Goal: Feedback & Contribution: Leave review/rating

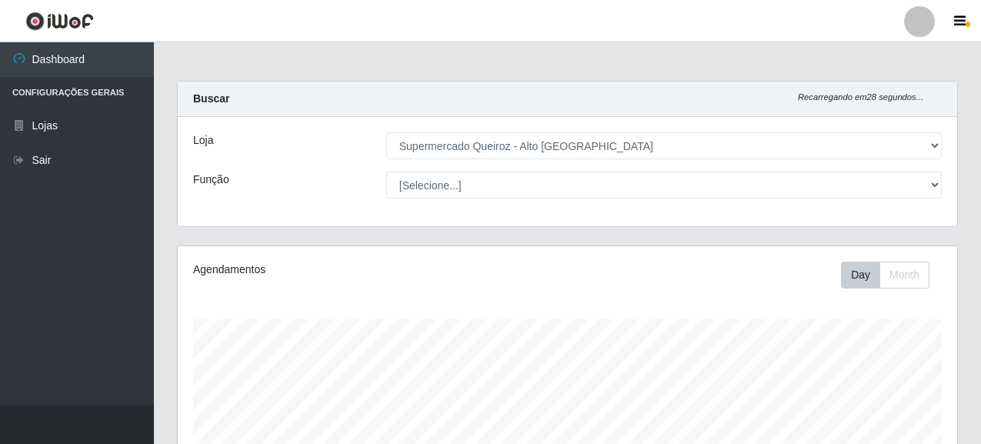
select select "496"
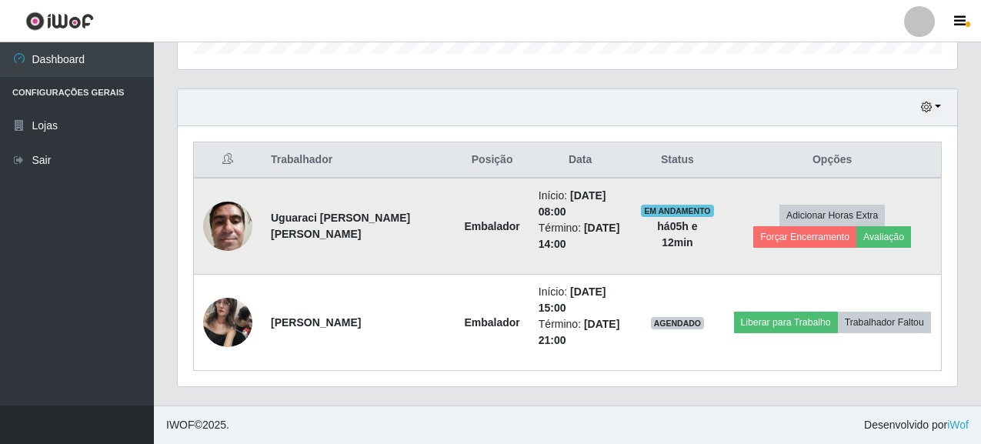
click at [233, 232] on img at bounding box center [227, 225] width 49 height 65
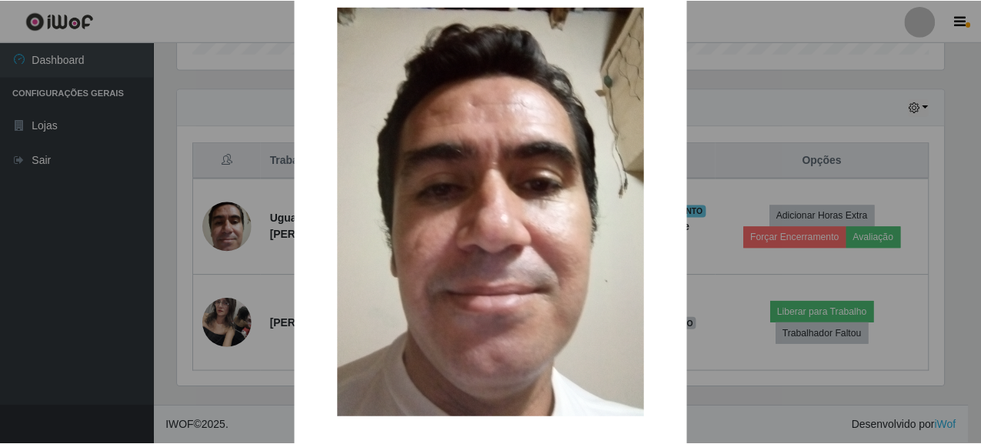
scroll to position [0, 0]
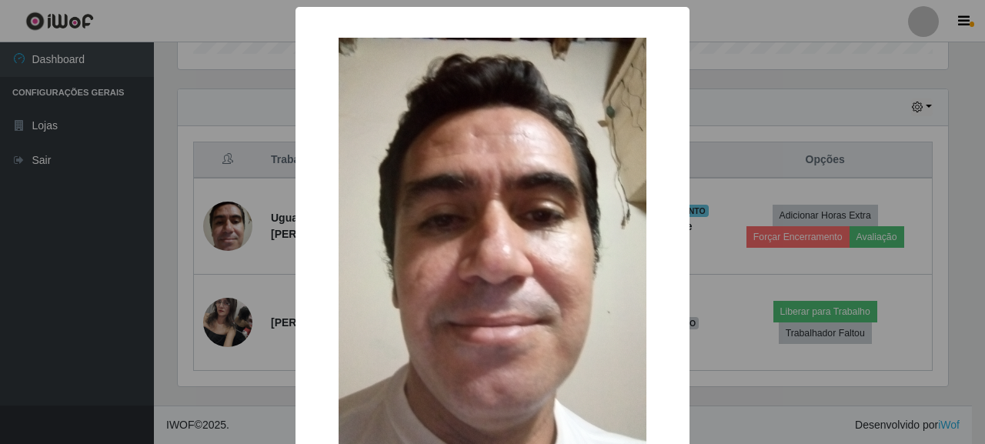
click at [722, 51] on div "× OK Cancel" at bounding box center [492, 222] width 985 height 444
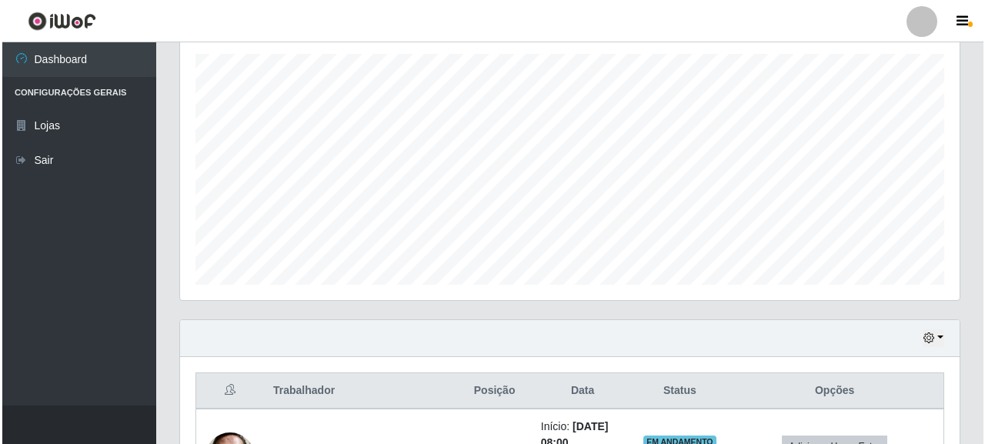
scroll to position [496, 0]
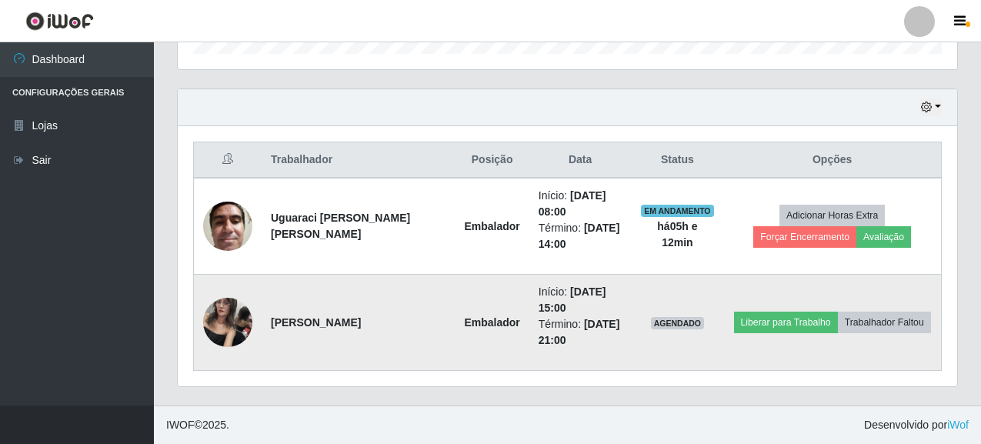
click at [232, 324] on img at bounding box center [227, 321] width 49 height 65
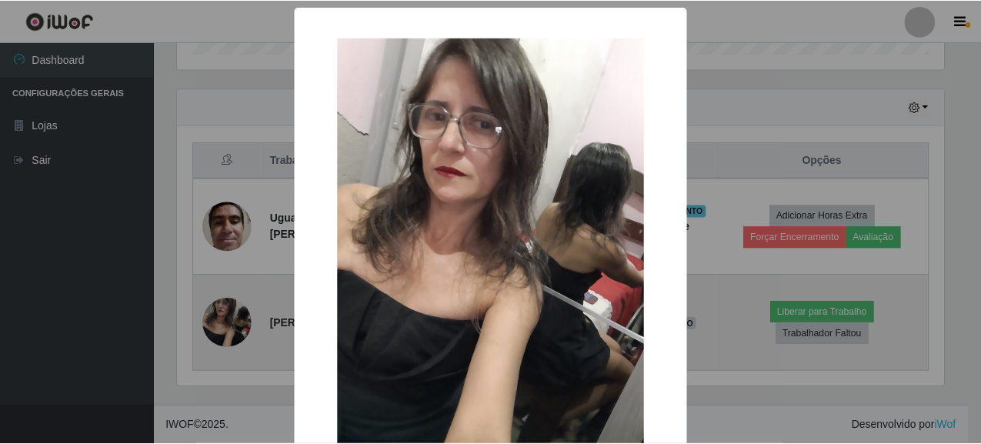
scroll to position [319, 770]
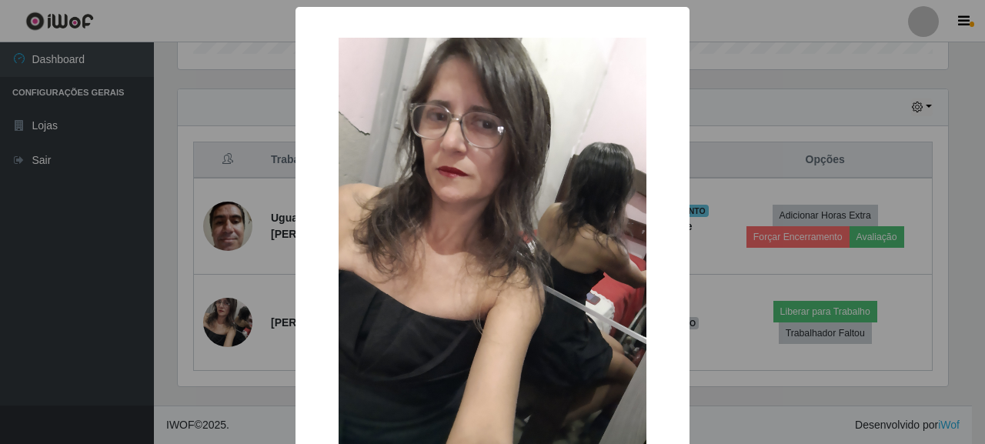
click at [721, 87] on div "× OK Cancel" at bounding box center [492, 222] width 985 height 444
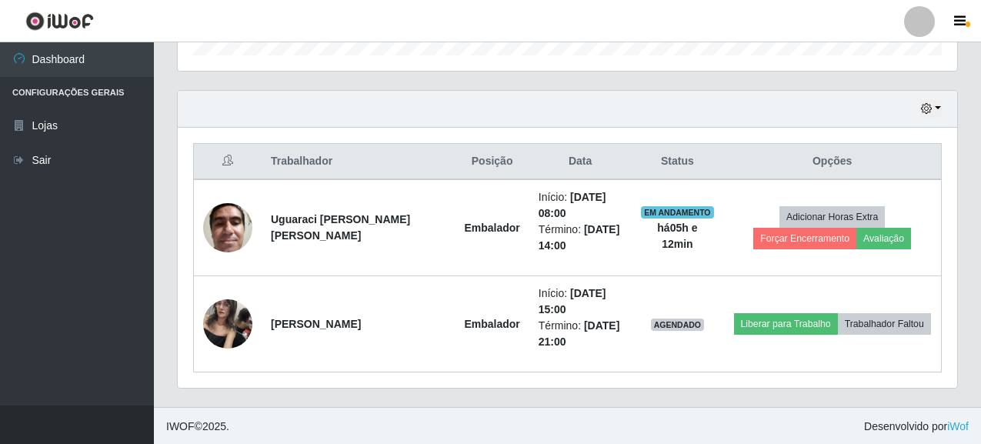
scroll to position [496, 0]
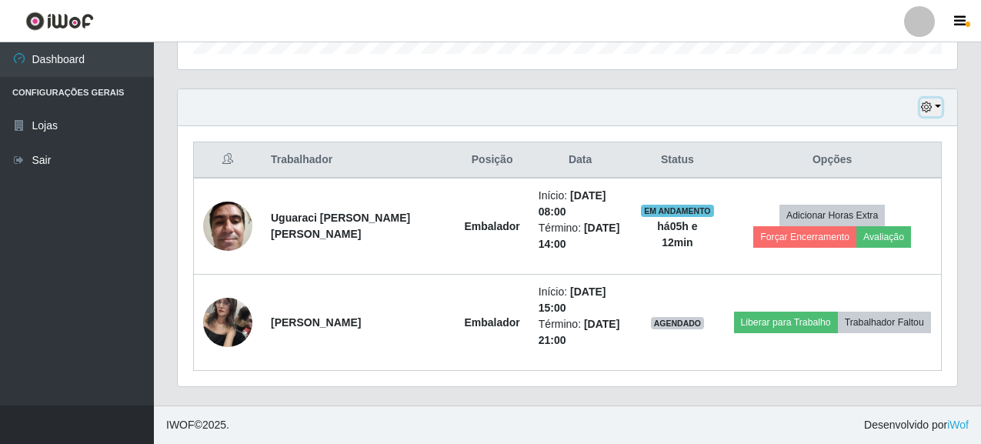
click at [928, 105] on icon "button" at bounding box center [926, 107] width 11 height 11
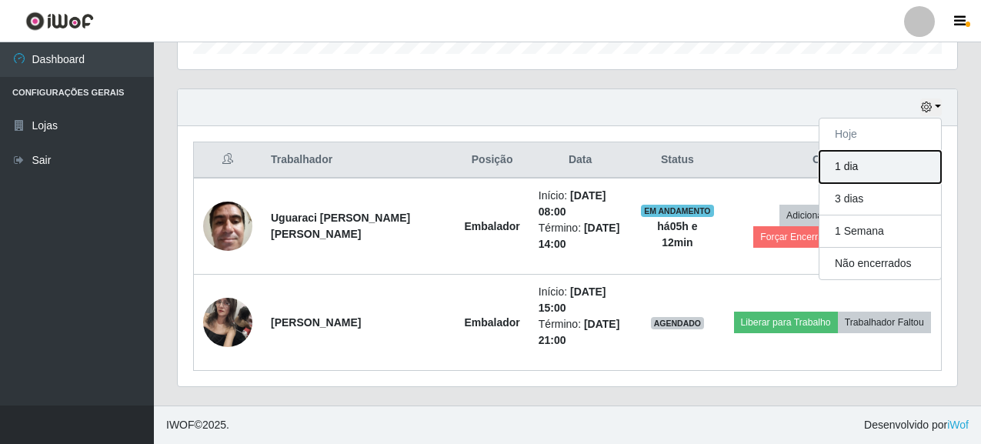
click at [852, 173] on button "1 dia" at bounding box center [880, 167] width 122 height 32
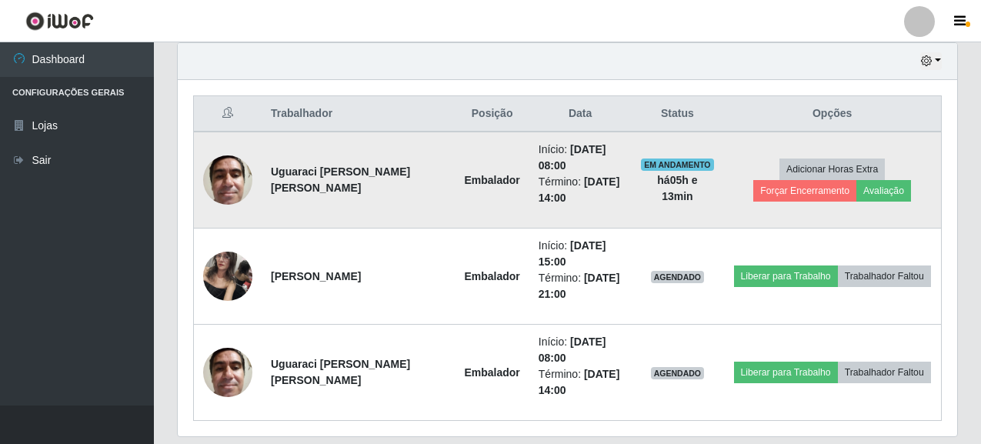
scroll to position [515, 0]
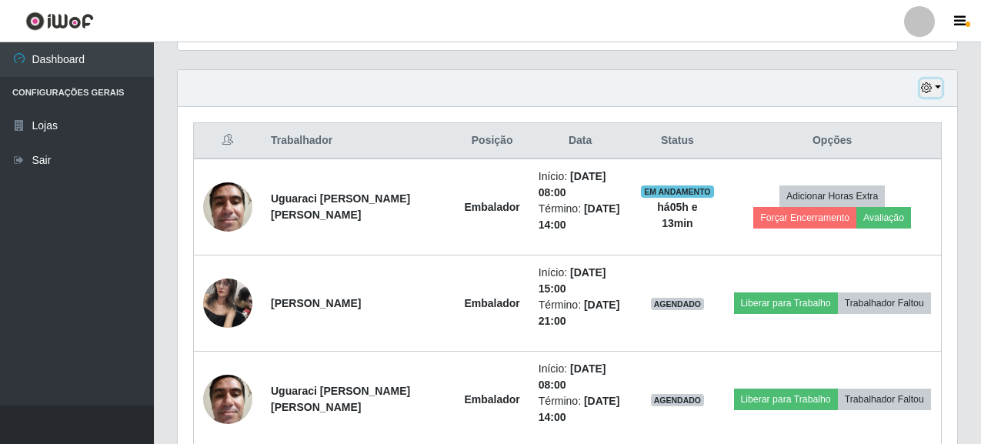
click at [926, 88] on icon "button" at bounding box center [926, 87] width 11 height 11
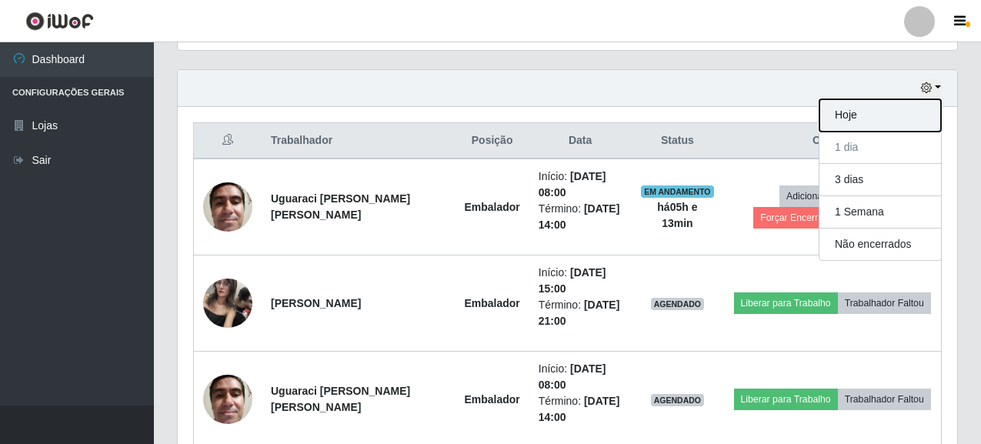
click at [847, 119] on button "Hoje" at bounding box center [880, 115] width 122 height 32
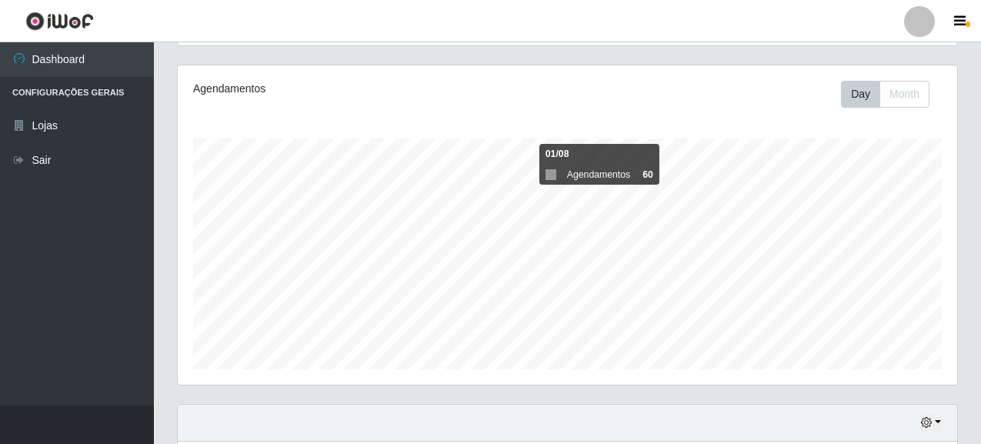
scroll to position [154, 0]
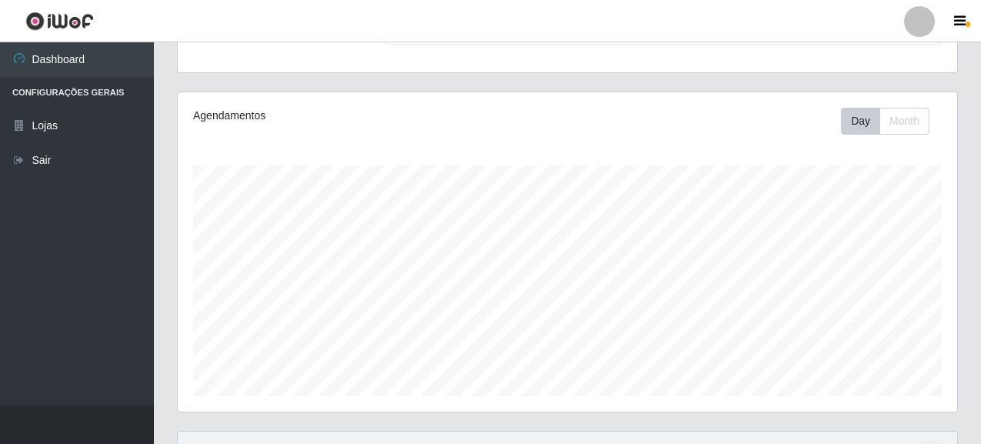
click at [935, 118] on div "Day Month" at bounding box center [891, 121] width 101 height 27
click at [903, 117] on button "Month" at bounding box center [904, 121] width 50 height 27
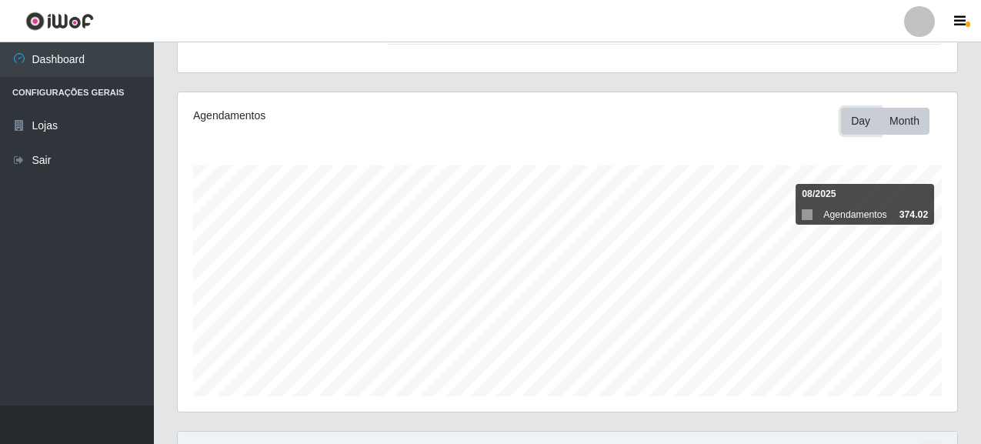
click at [855, 117] on button "Day" at bounding box center [860, 121] width 39 height 27
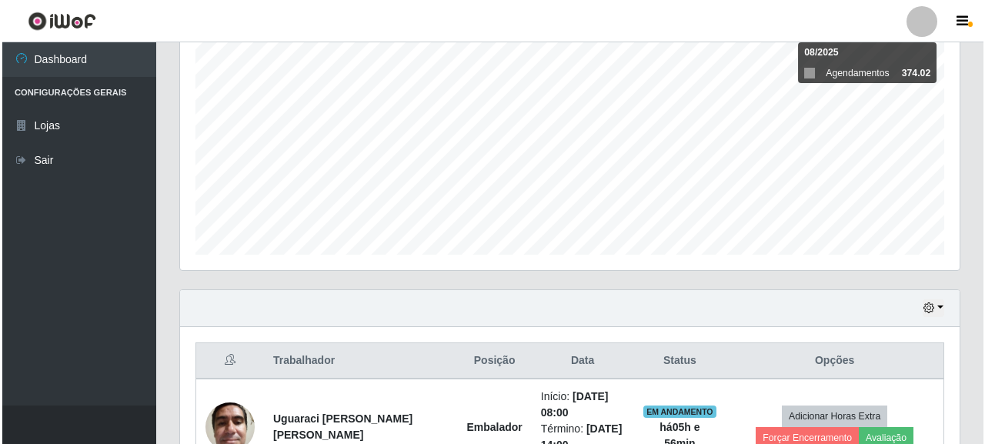
scroll to position [496, 0]
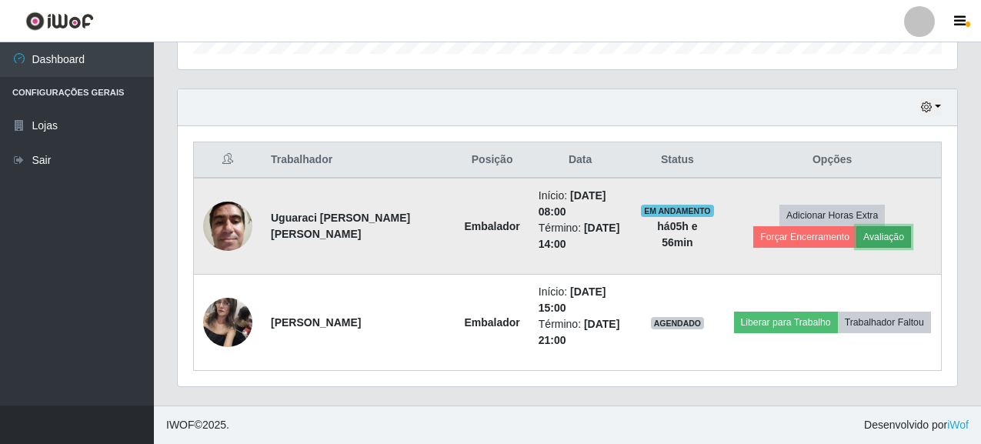
click at [856, 238] on button "Avaliação" at bounding box center [883, 237] width 55 height 22
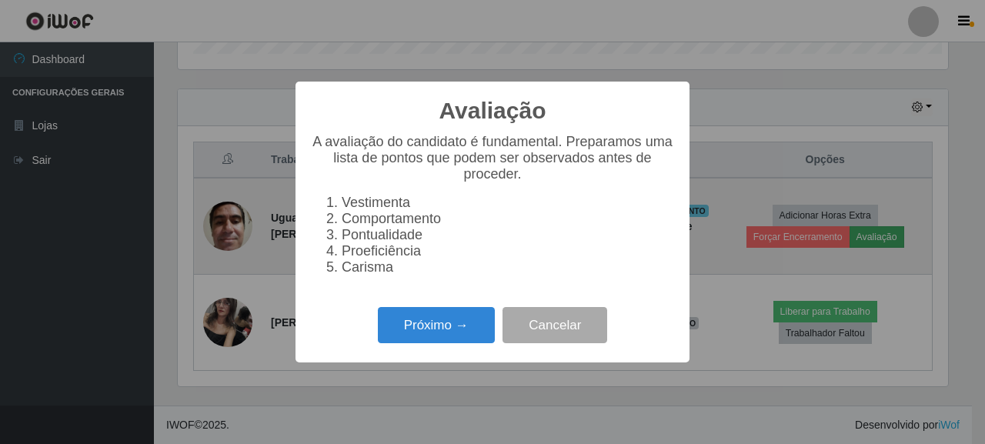
scroll to position [319, 770]
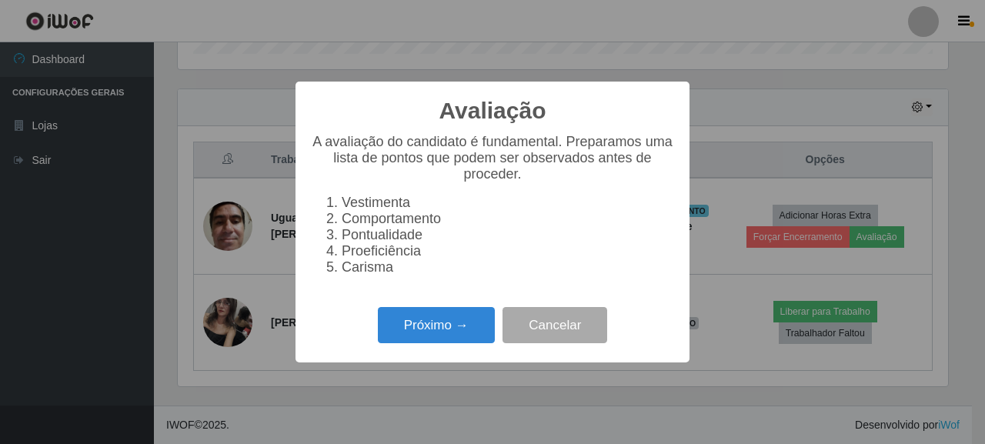
click at [456, 312] on div "Próximo → Cancelar" at bounding box center [492, 325] width 363 height 44
click at [453, 336] on button "Próximo →" at bounding box center [436, 325] width 117 height 36
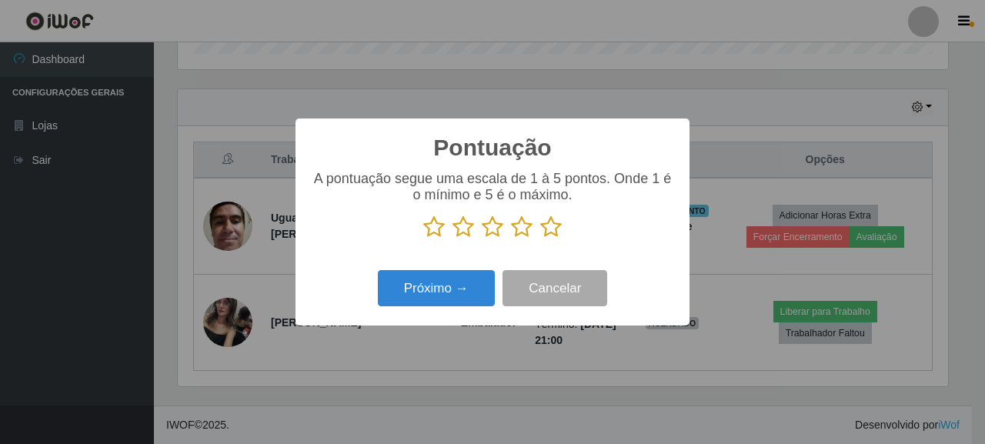
scroll to position [768955, 768504]
click at [568, 231] on p at bounding box center [492, 226] width 363 height 23
click at [561, 235] on icon at bounding box center [551, 226] width 22 height 23
click at [540, 238] on input "radio" at bounding box center [540, 238] width 0 height 0
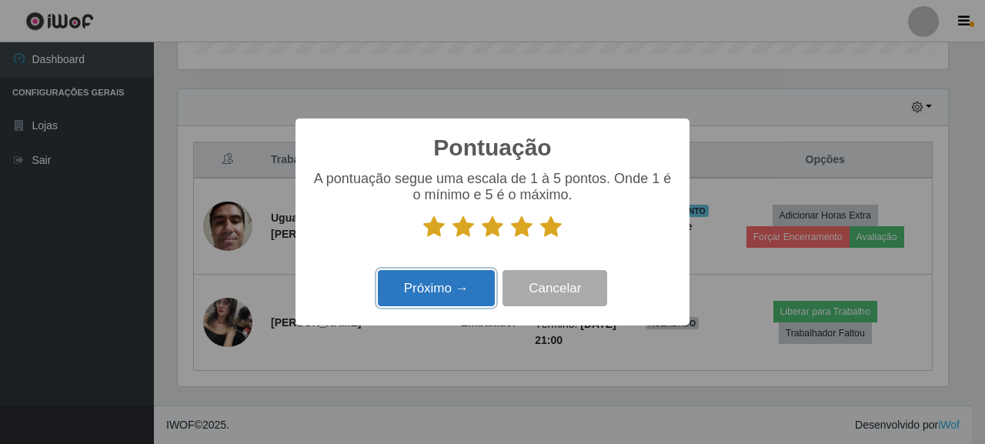
click at [480, 279] on button "Próximo →" at bounding box center [436, 288] width 117 height 36
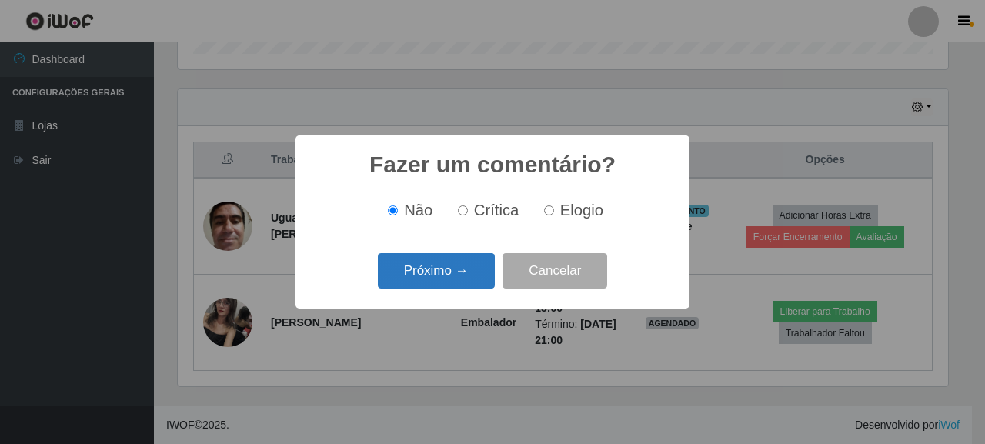
click at [473, 273] on button "Próximo →" at bounding box center [436, 271] width 117 height 36
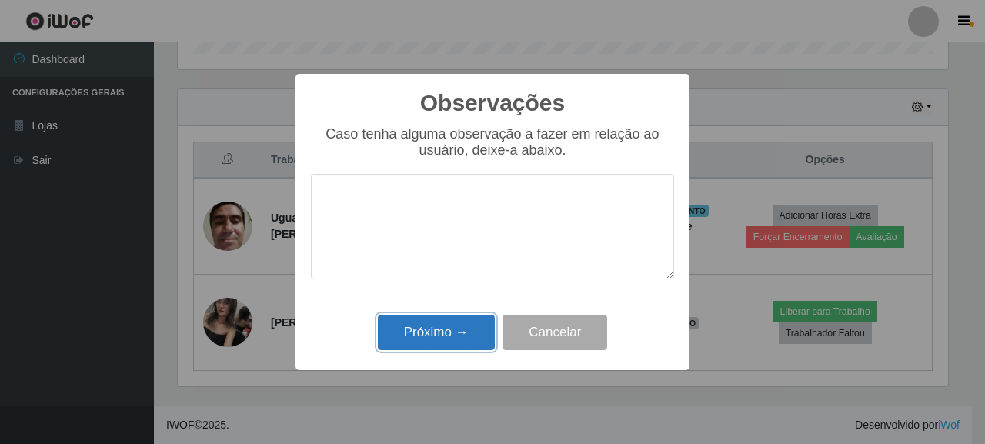
click at [420, 322] on button "Próximo →" at bounding box center [436, 333] width 117 height 36
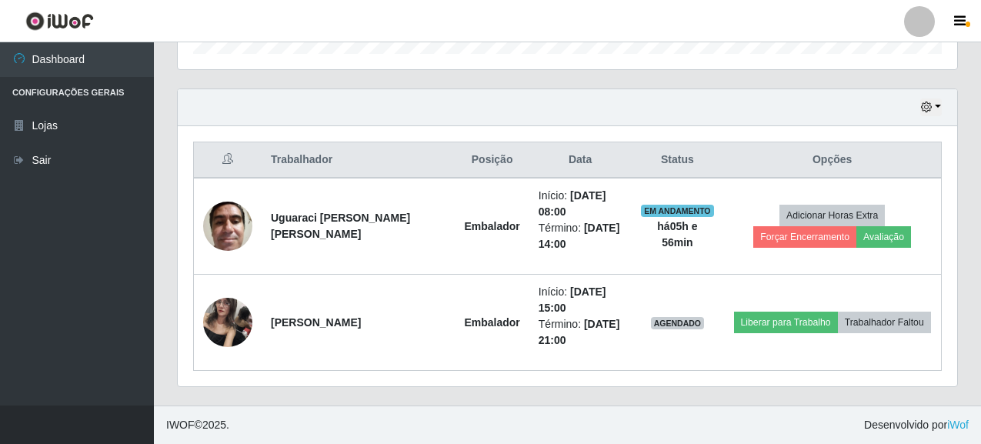
scroll to position [464, 0]
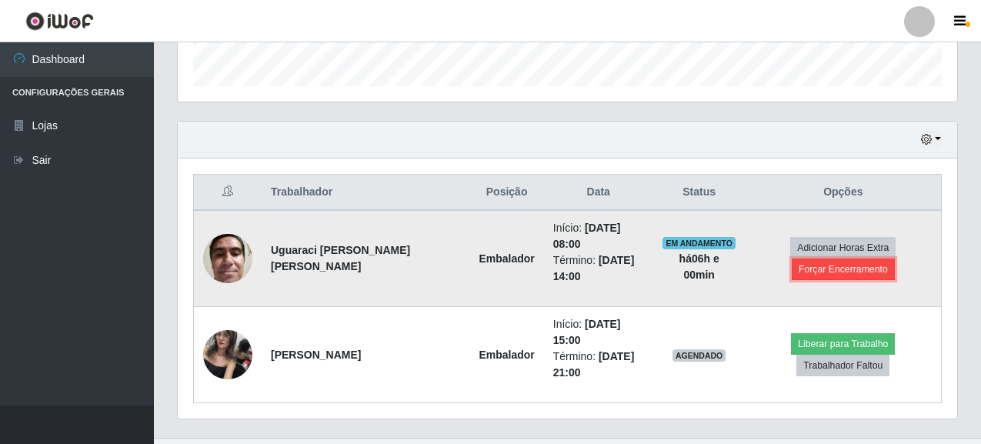
click at [802, 263] on button "Forçar Encerramento" at bounding box center [843, 269] width 103 height 22
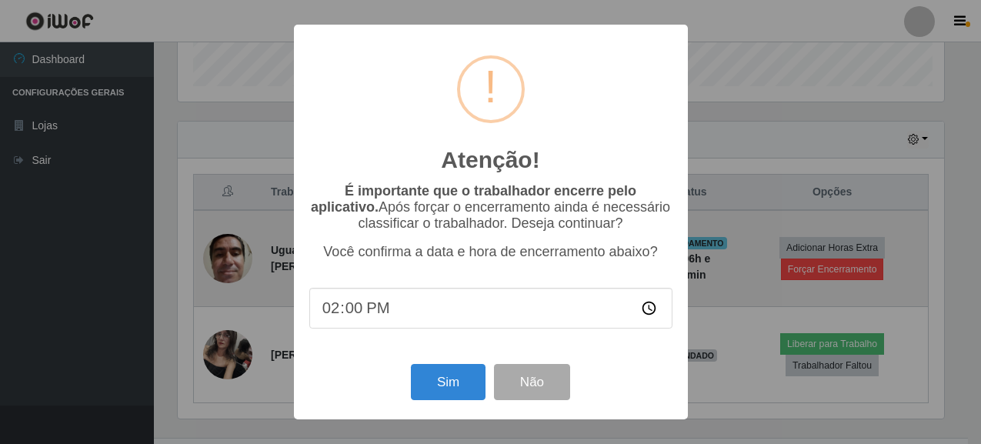
scroll to position [319, 770]
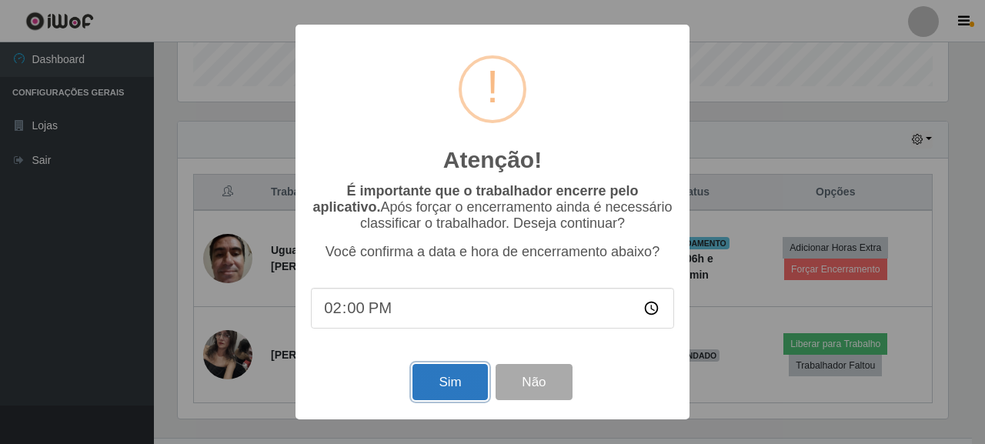
click at [455, 395] on button "Sim" at bounding box center [449, 382] width 75 height 36
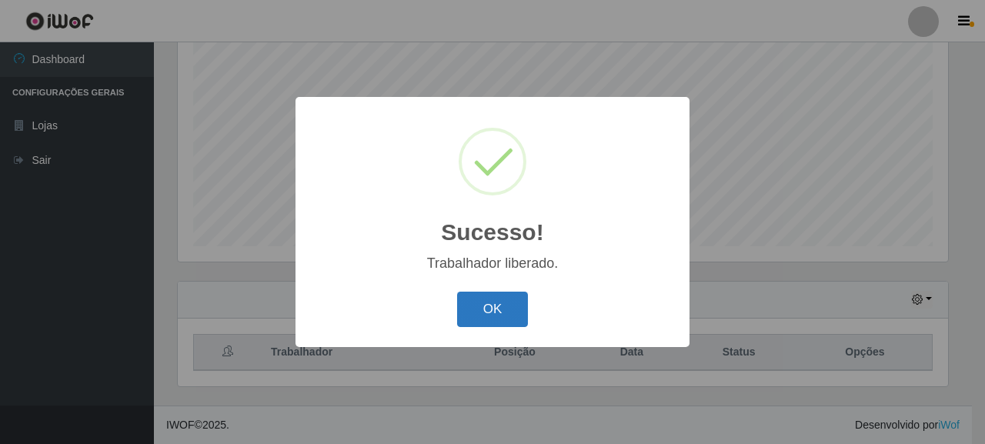
click at [488, 320] on button "OK" at bounding box center [493, 310] width 72 height 36
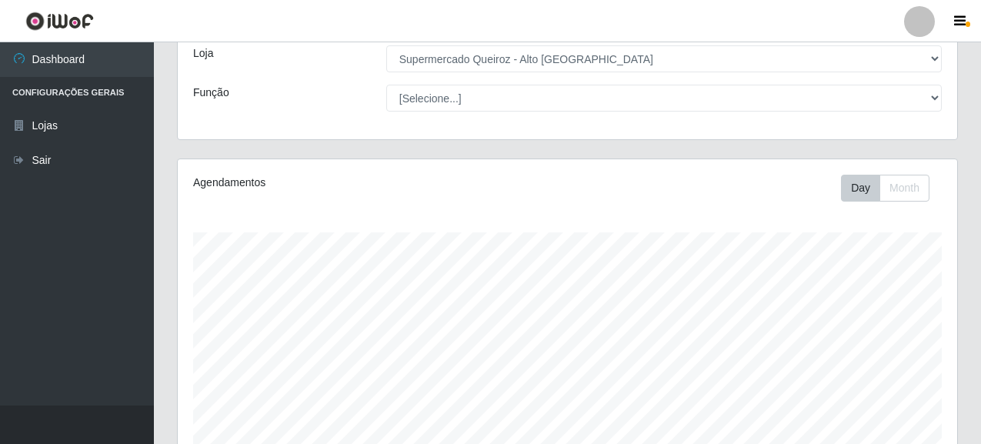
scroll to position [0, 0]
